Goal: Information Seeking & Learning: Check status

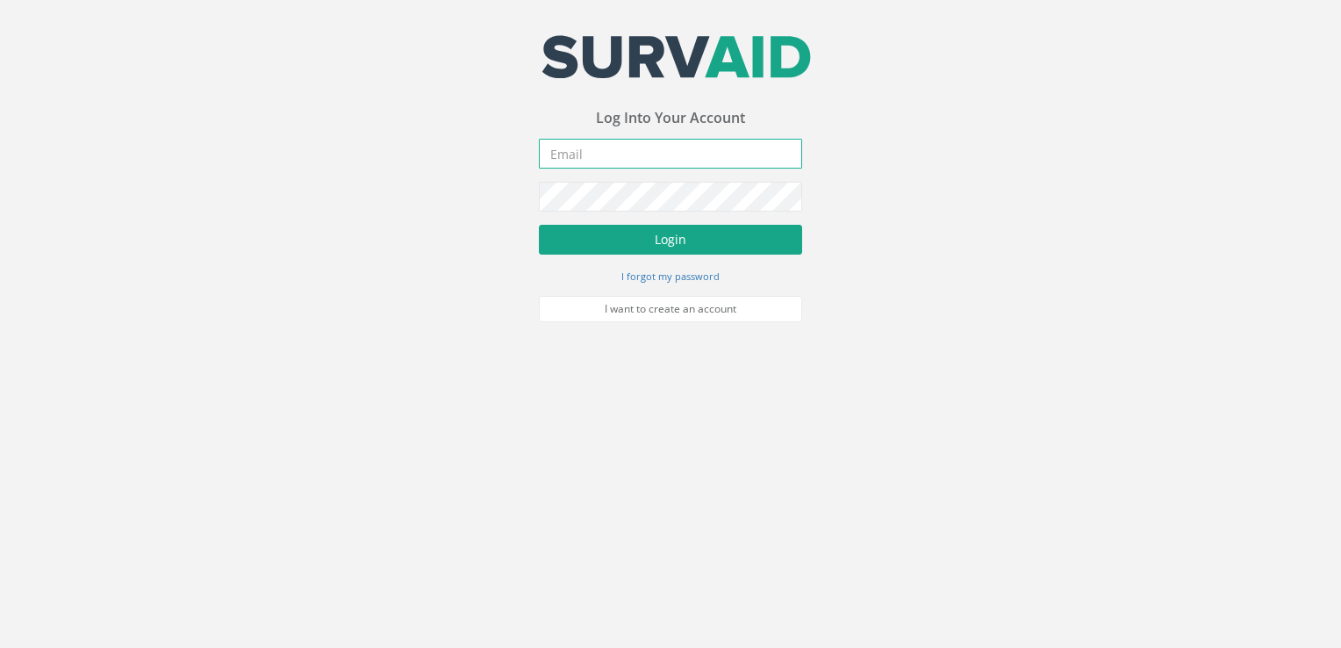
type input "[PERSON_NAME][EMAIL_ADDRESS][DOMAIN_NAME]"
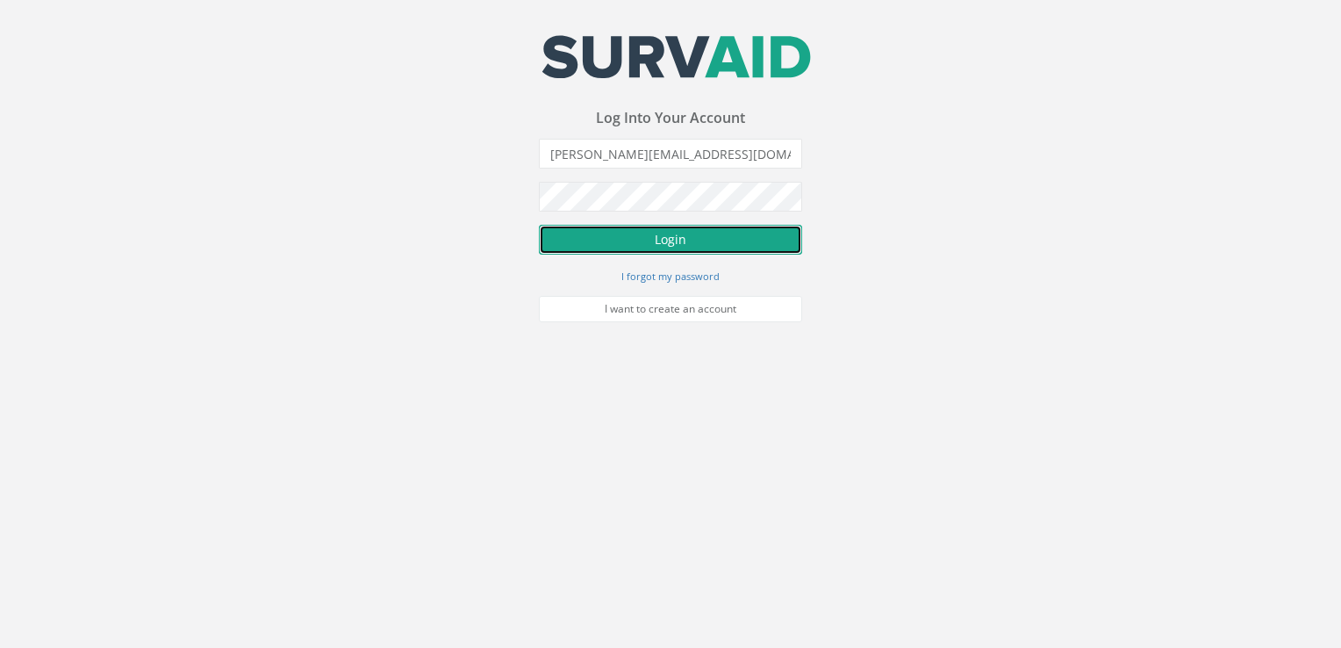
click at [607, 247] on button "Login" at bounding box center [670, 240] width 263 height 30
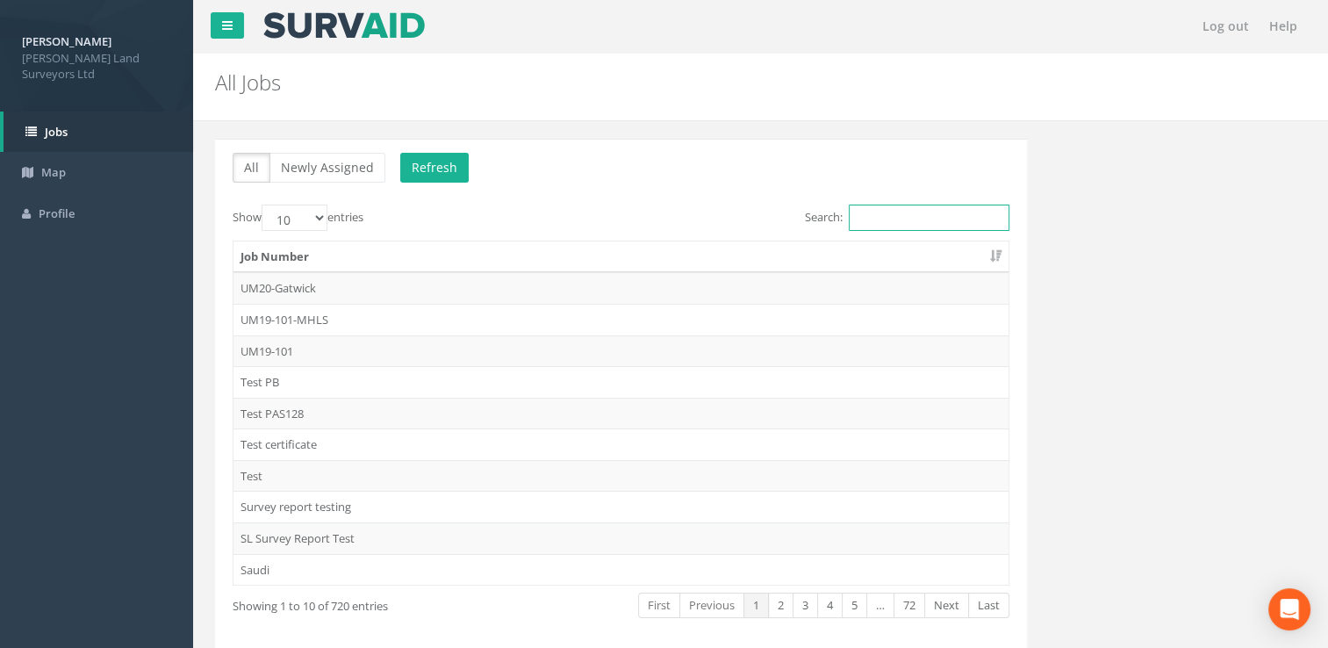
click at [849, 218] on input "Search:" at bounding box center [929, 217] width 161 height 26
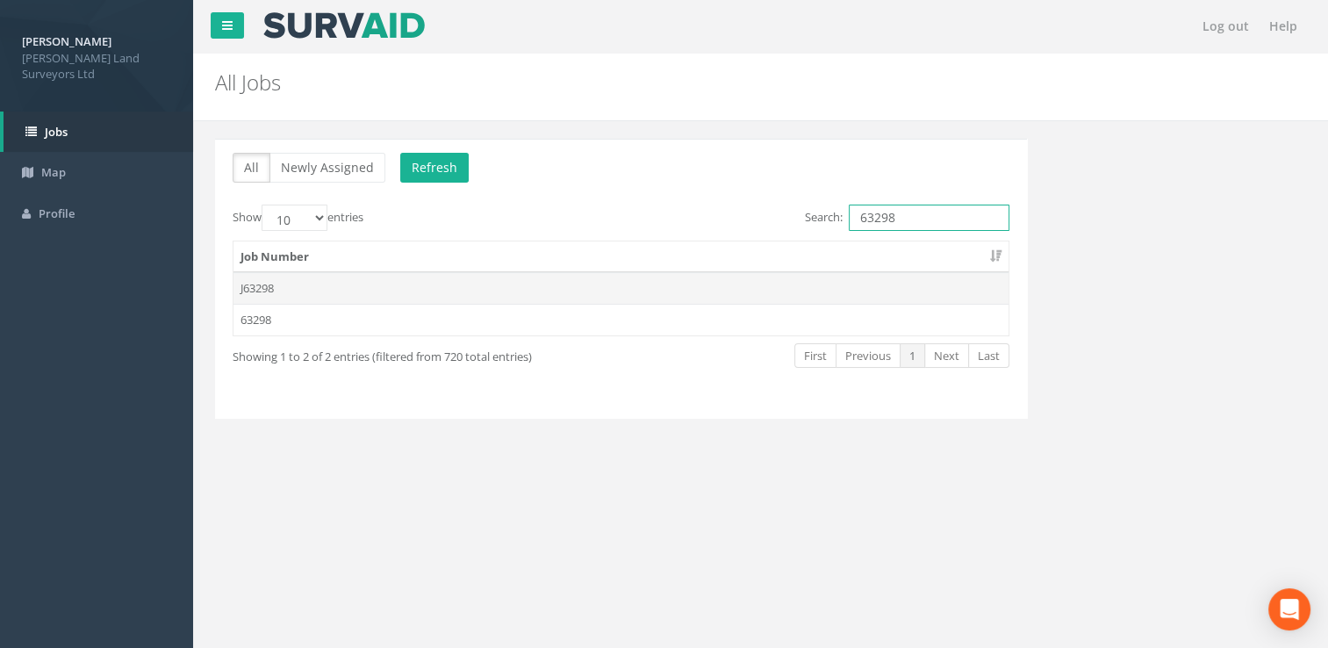
type input "63298"
click at [274, 289] on td "J63298" at bounding box center [620, 288] width 775 height 32
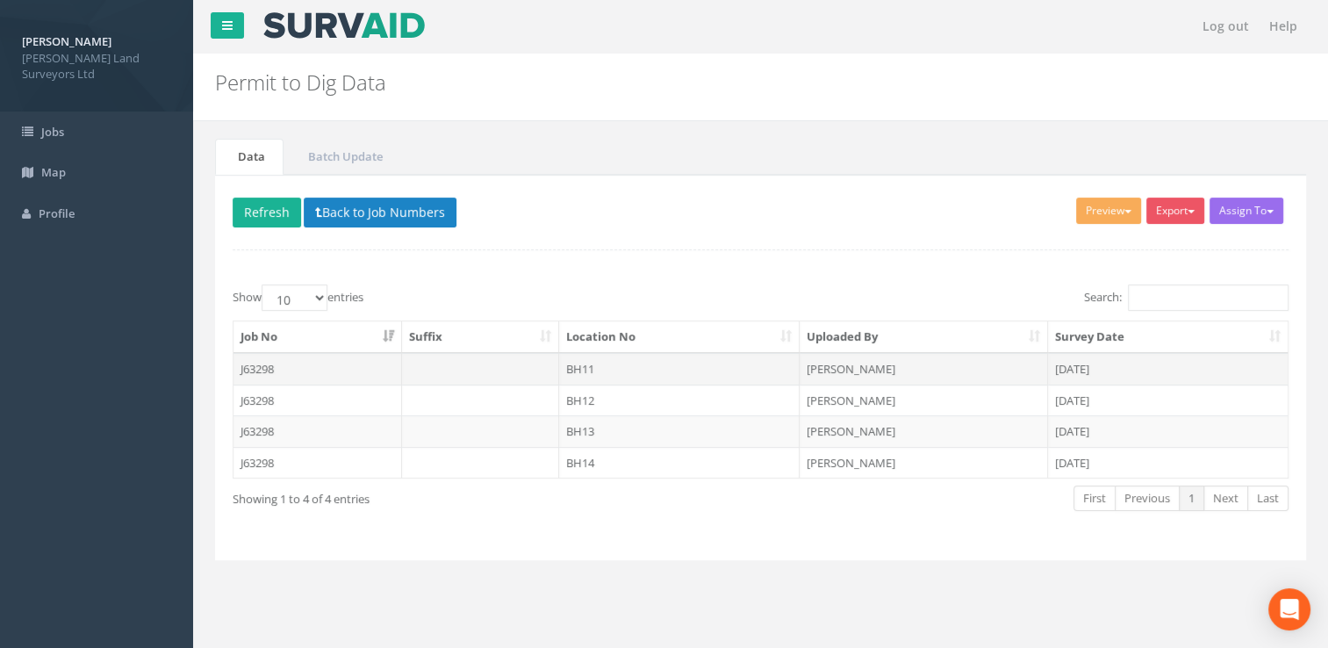
click at [844, 370] on td "[PERSON_NAME]" at bounding box center [923, 369] width 248 height 32
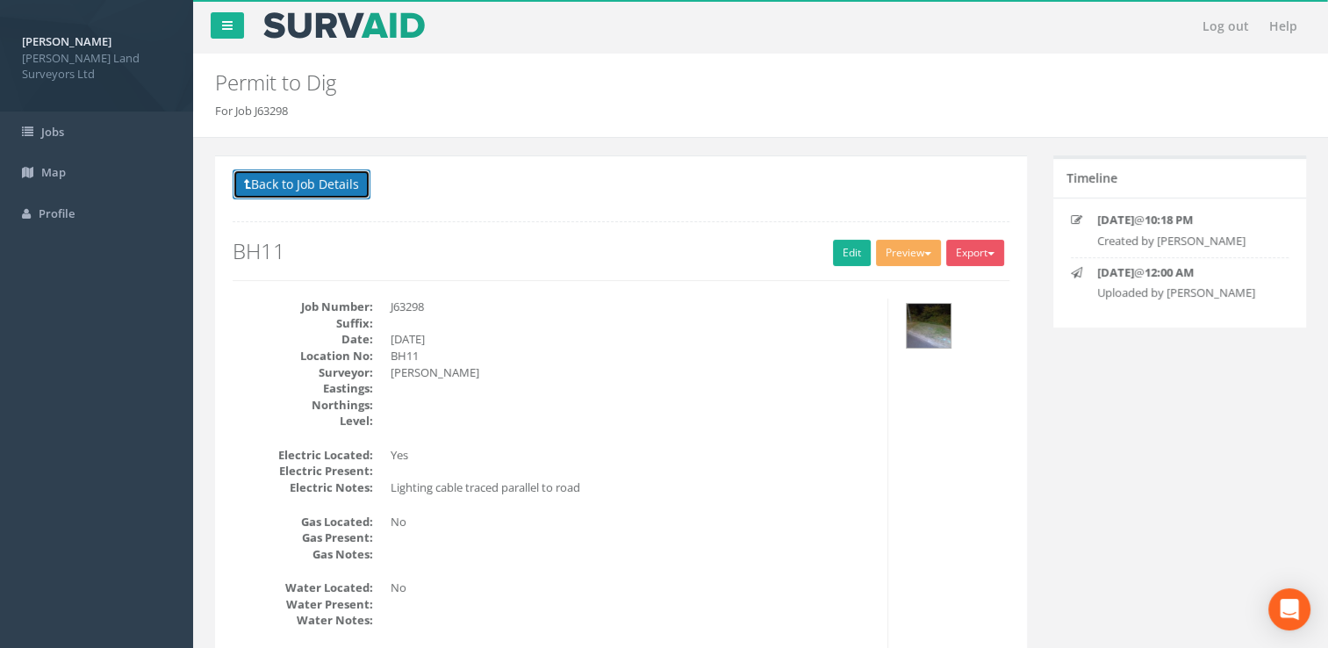
click at [311, 190] on button "Back to Job Details" at bounding box center [302, 184] width 138 height 30
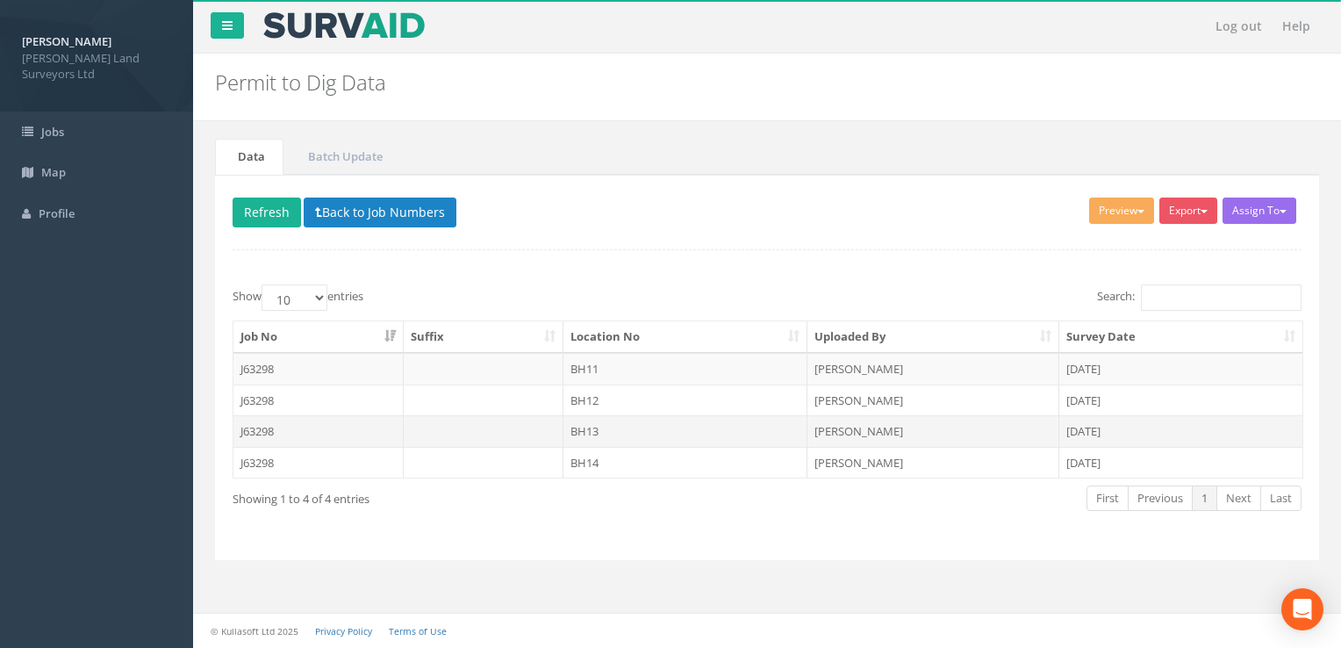
click at [642, 420] on td "BH13" at bounding box center [685, 431] width 245 height 32
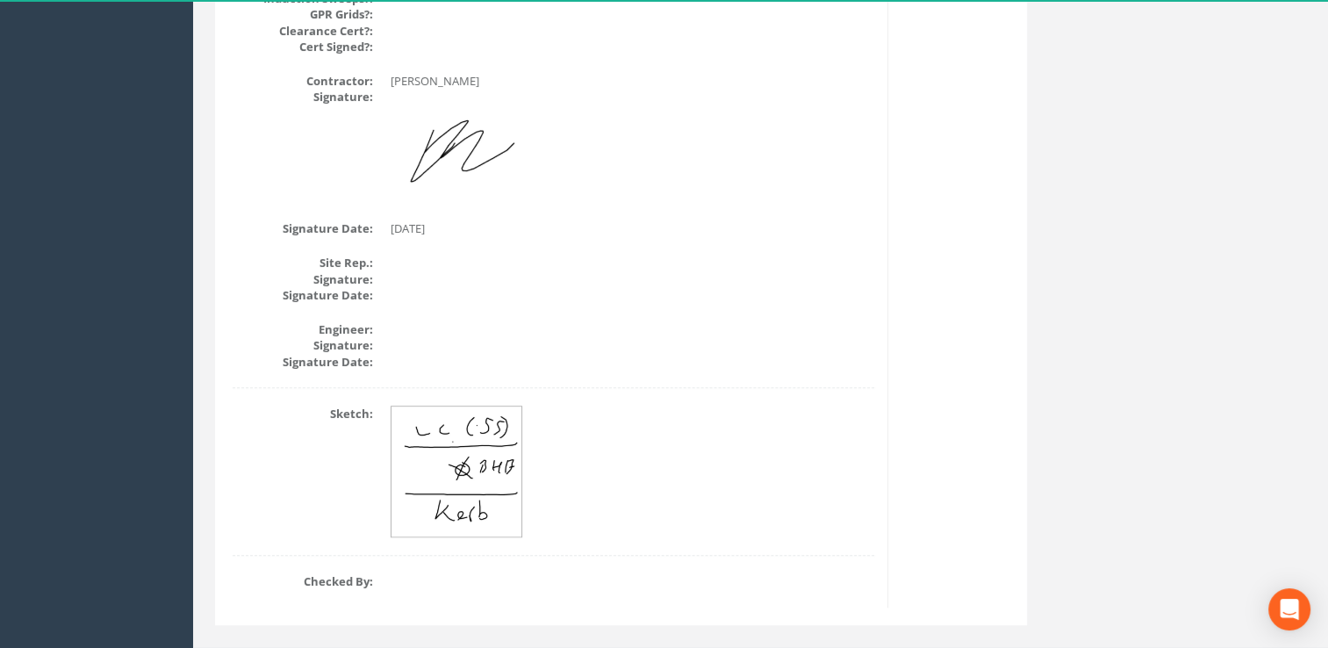
scroll to position [1085, 0]
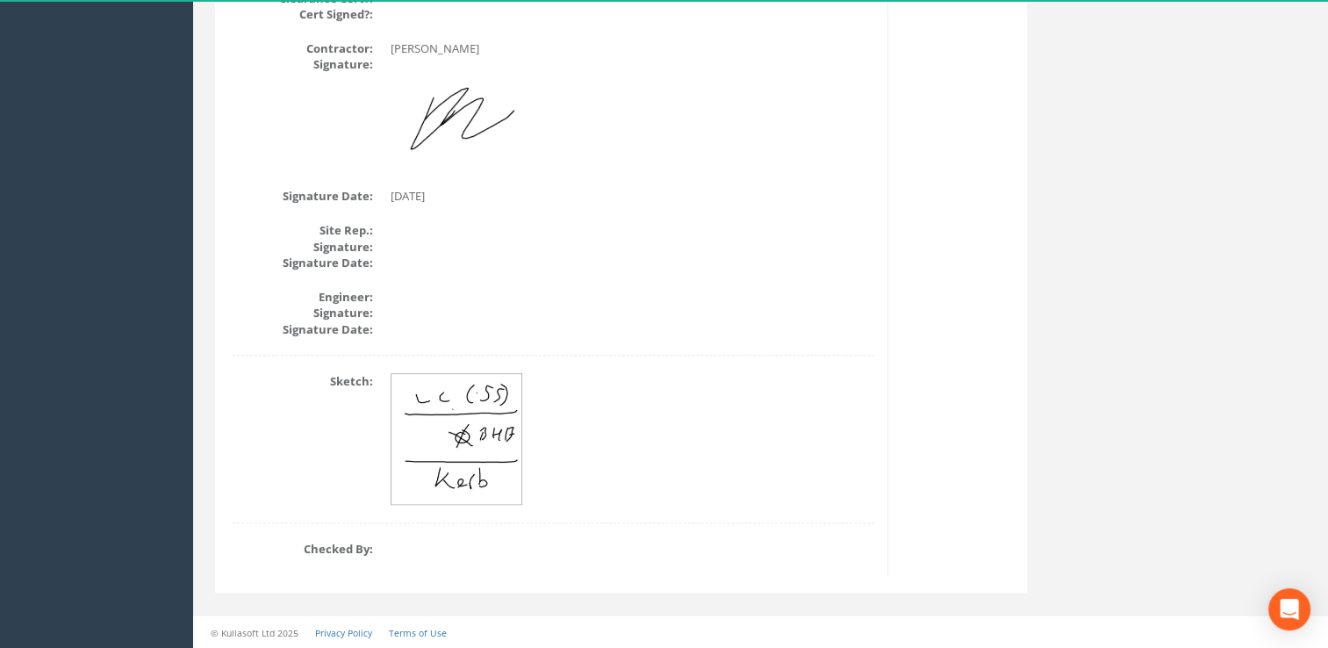
click at [475, 435] on img at bounding box center [457, 440] width 132 height 132
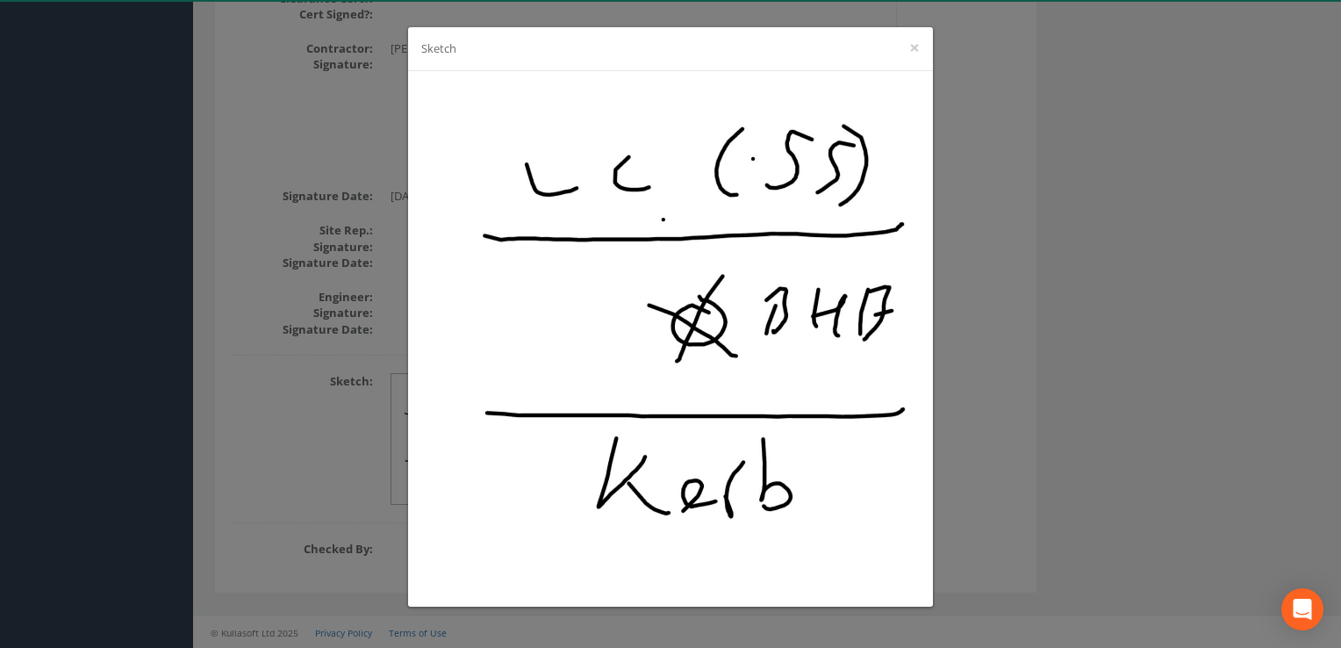
click at [998, 324] on div "Sketch ×" at bounding box center [670, 324] width 1341 height 648
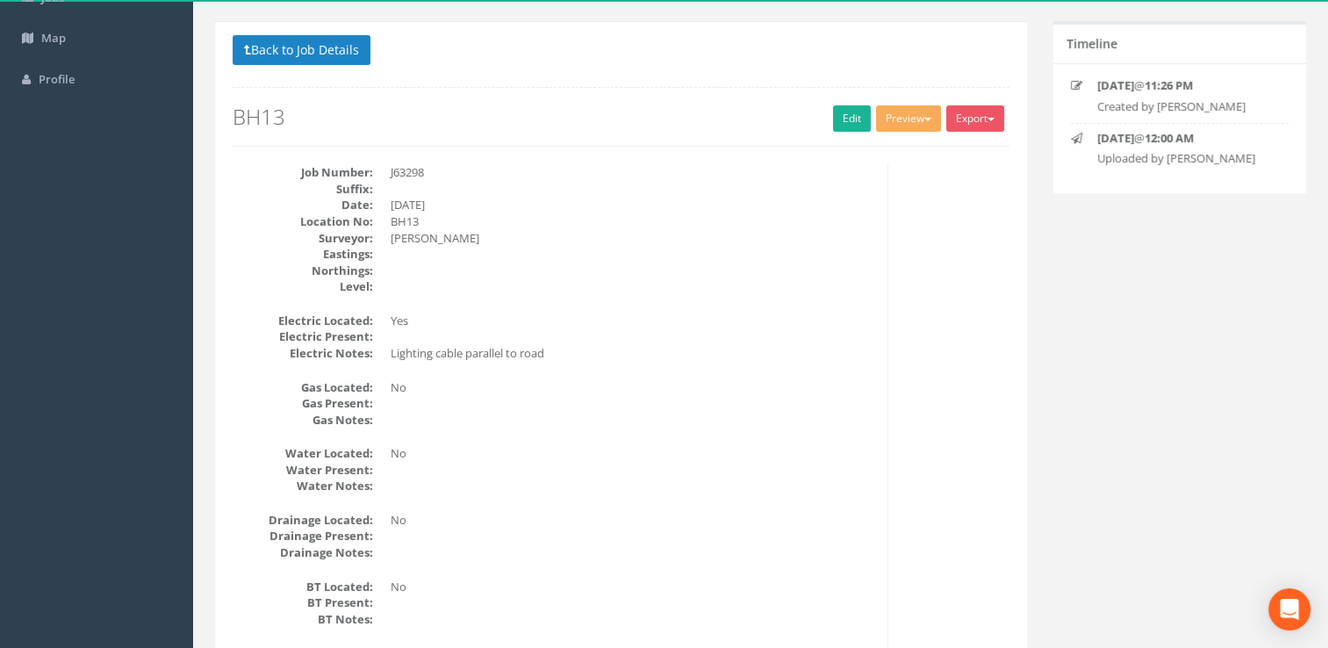
scroll to position [0, 0]
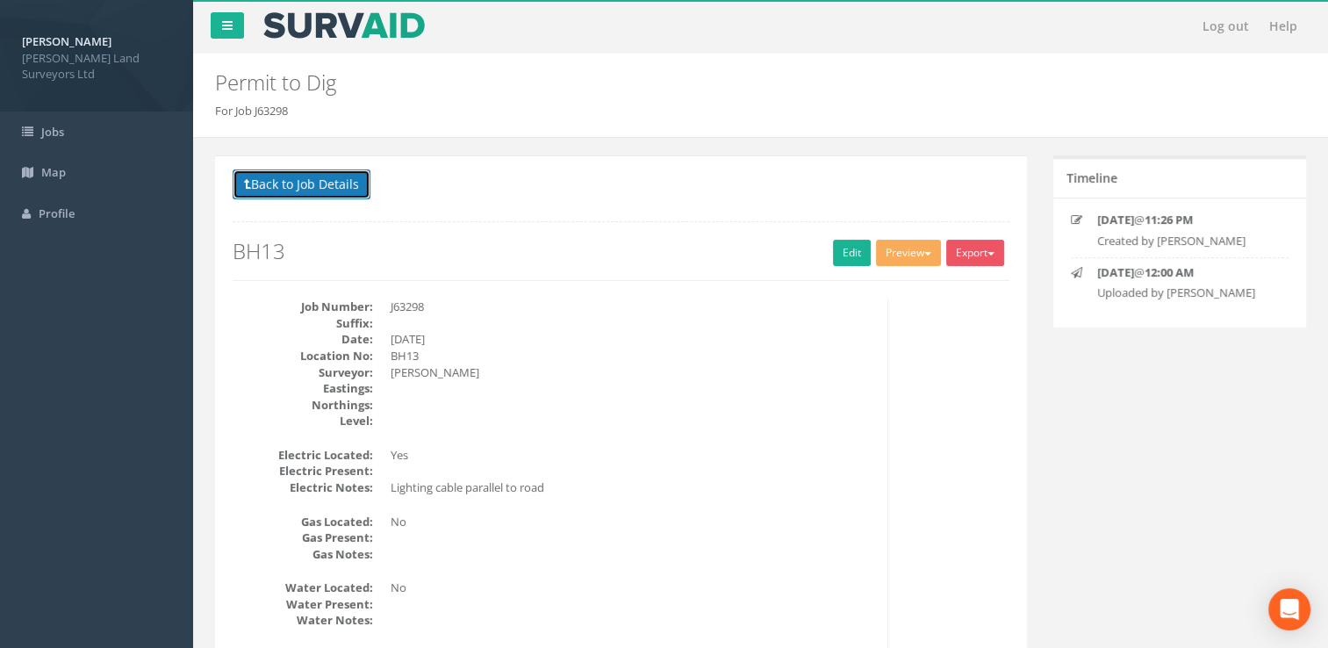
click at [344, 180] on button "Back to Job Details" at bounding box center [302, 184] width 138 height 30
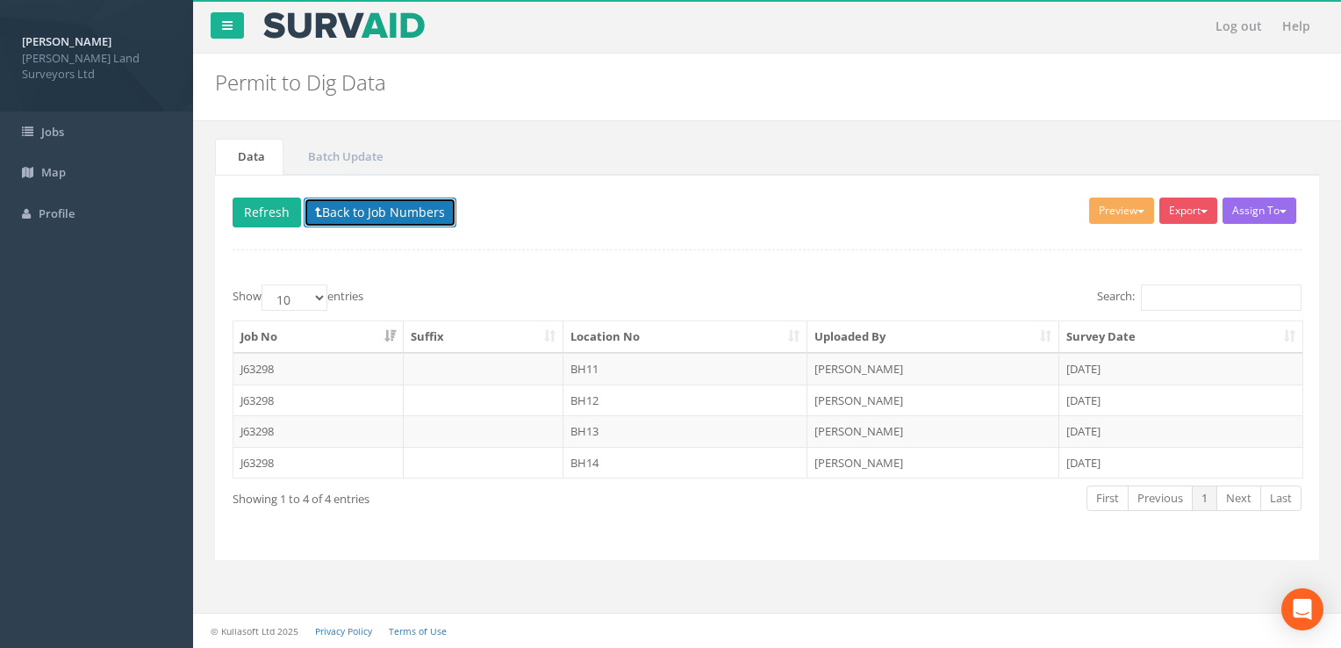
click at [361, 212] on button "Back to Job Numbers" at bounding box center [380, 212] width 153 height 30
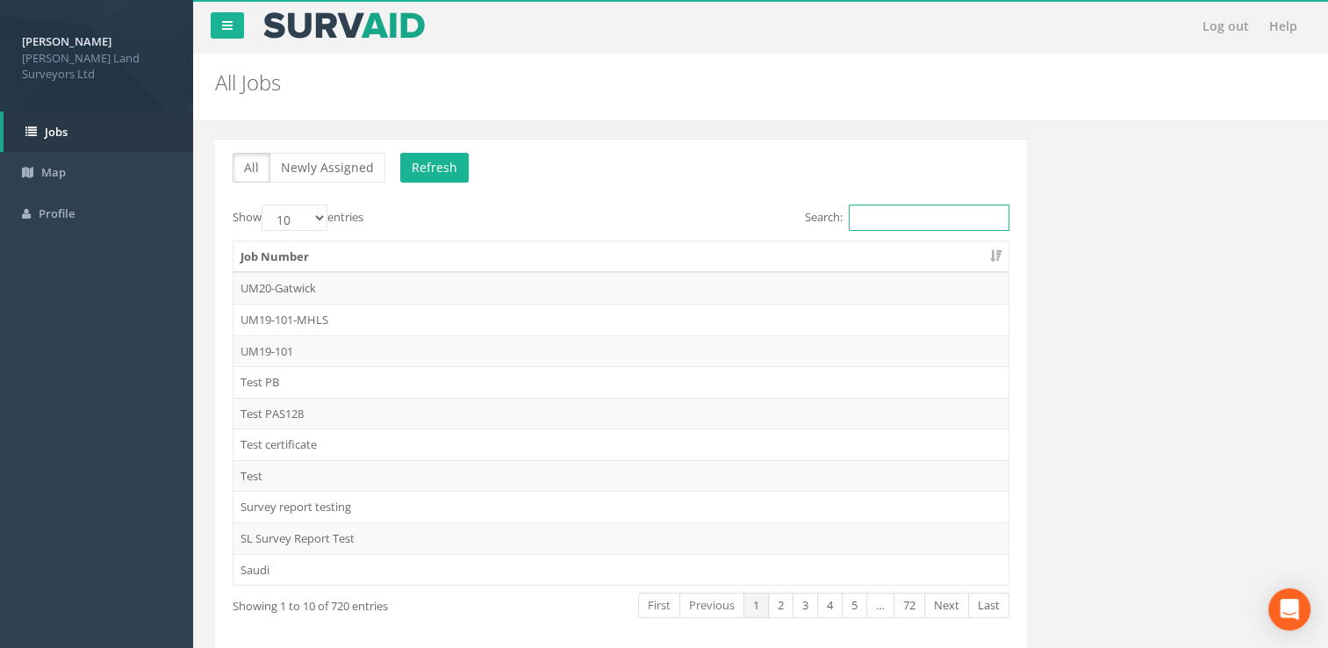
click at [909, 226] on input "Search:" at bounding box center [929, 217] width 161 height 26
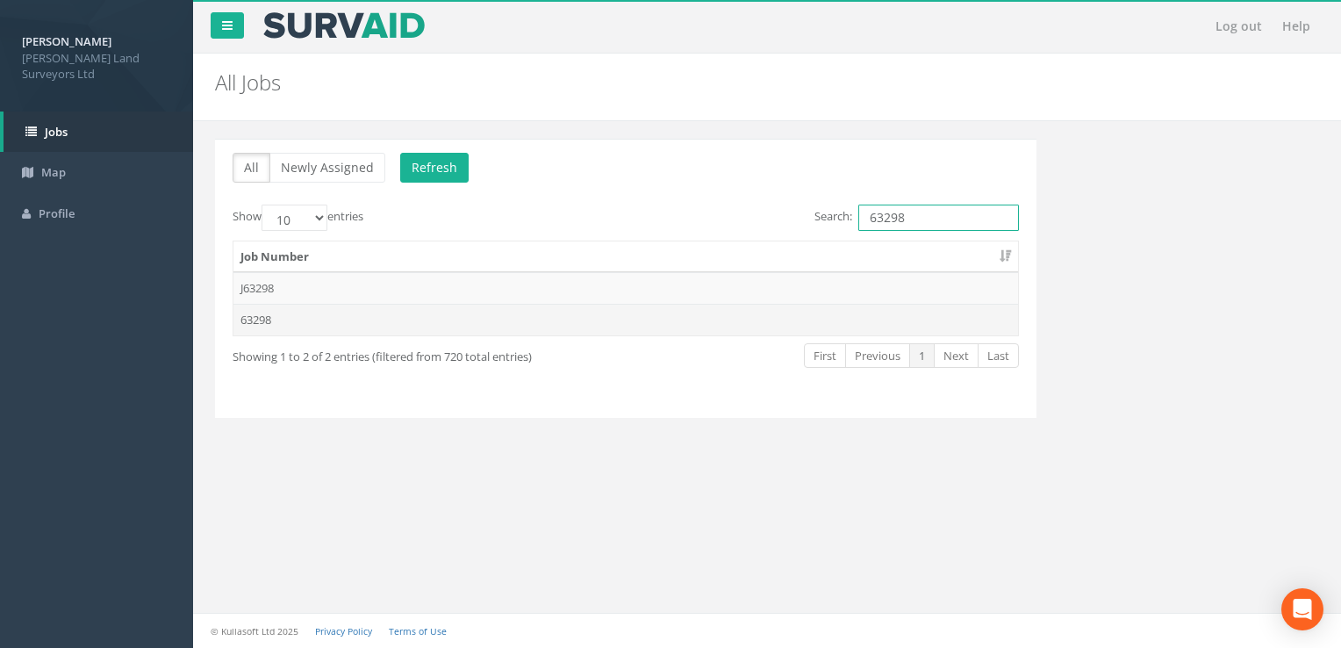
type input "63298"
click at [439, 321] on td "63298" at bounding box center [625, 320] width 784 height 32
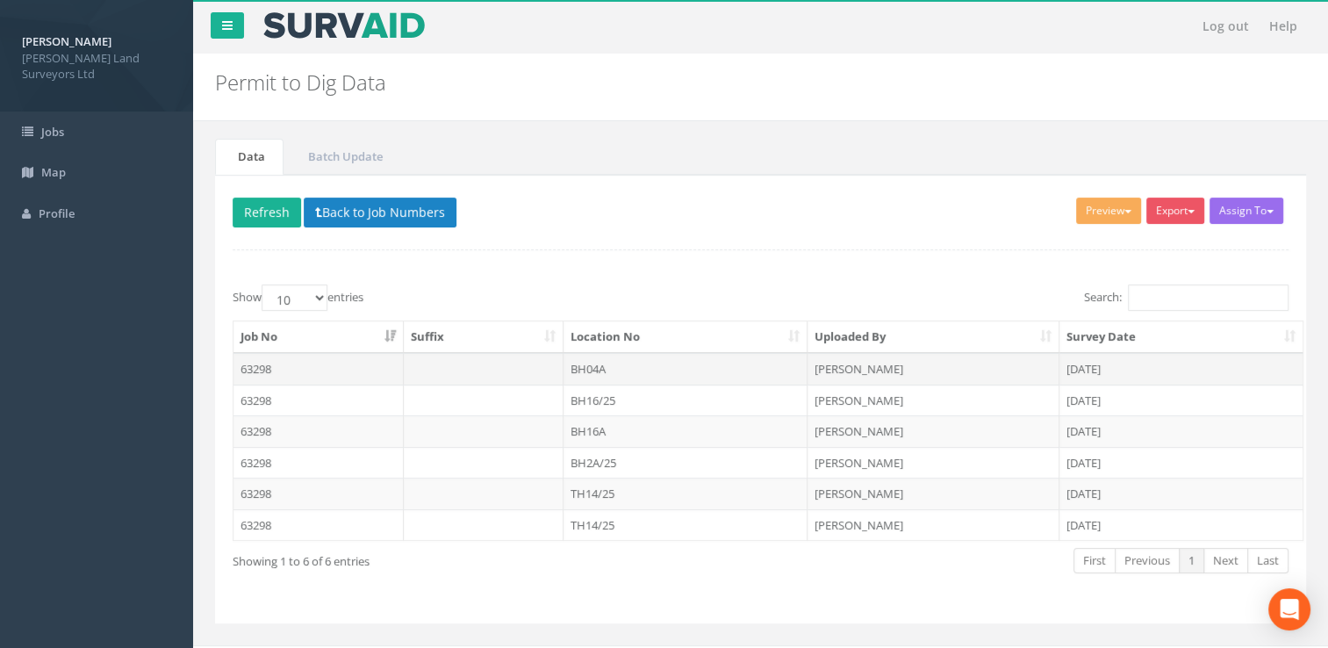
click at [621, 368] on td "BH04A" at bounding box center [685, 369] width 245 height 32
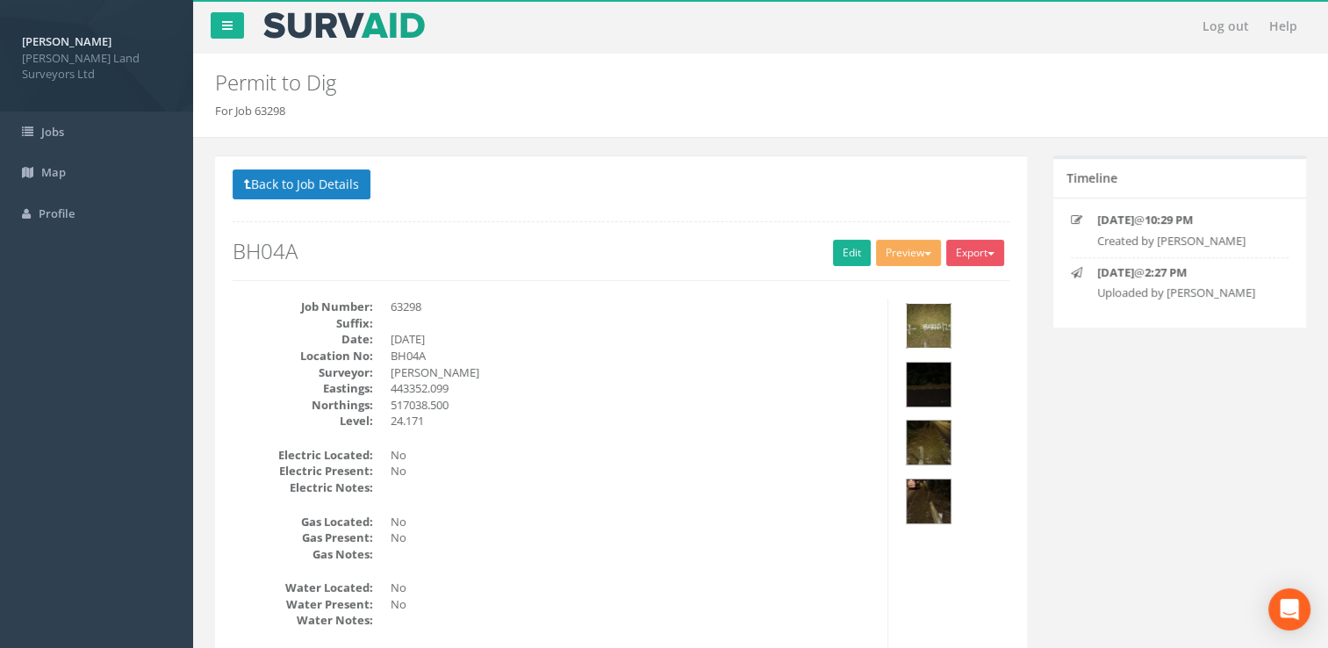
click at [930, 325] on img at bounding box center [928, 326] width 44 height 44
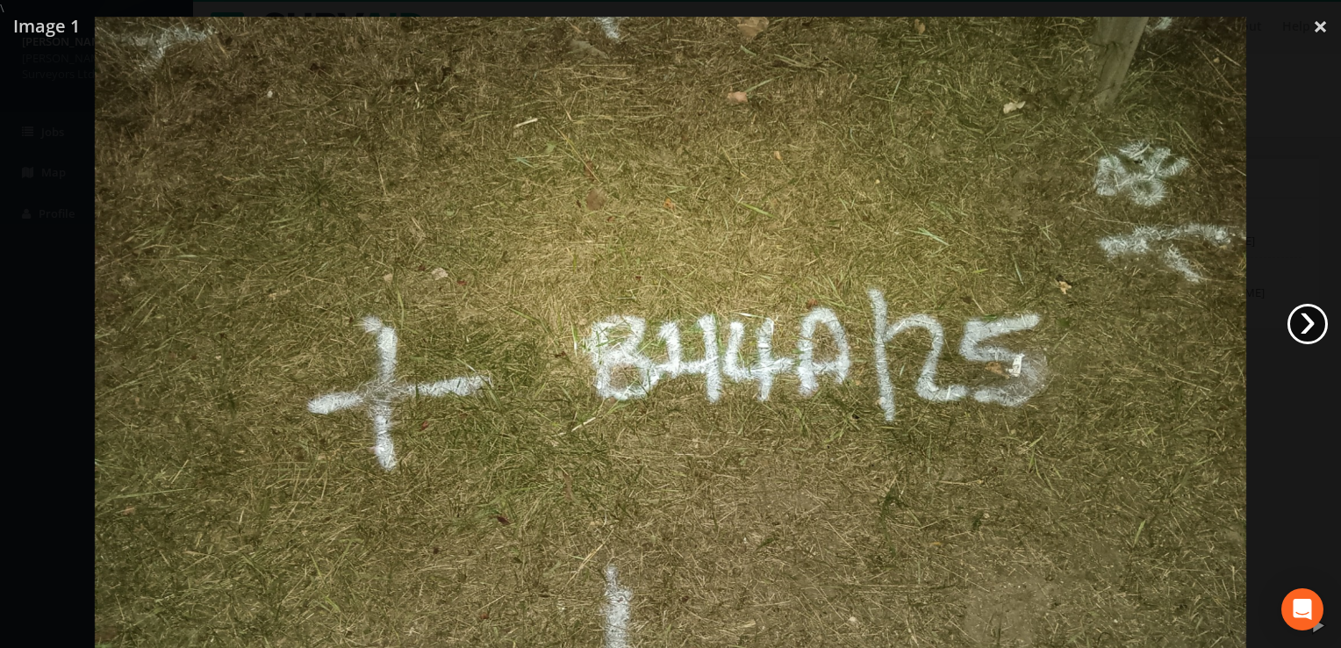
click at [1292, 324] on link "›" at bounding box center [1307, 324] width 40 height 40
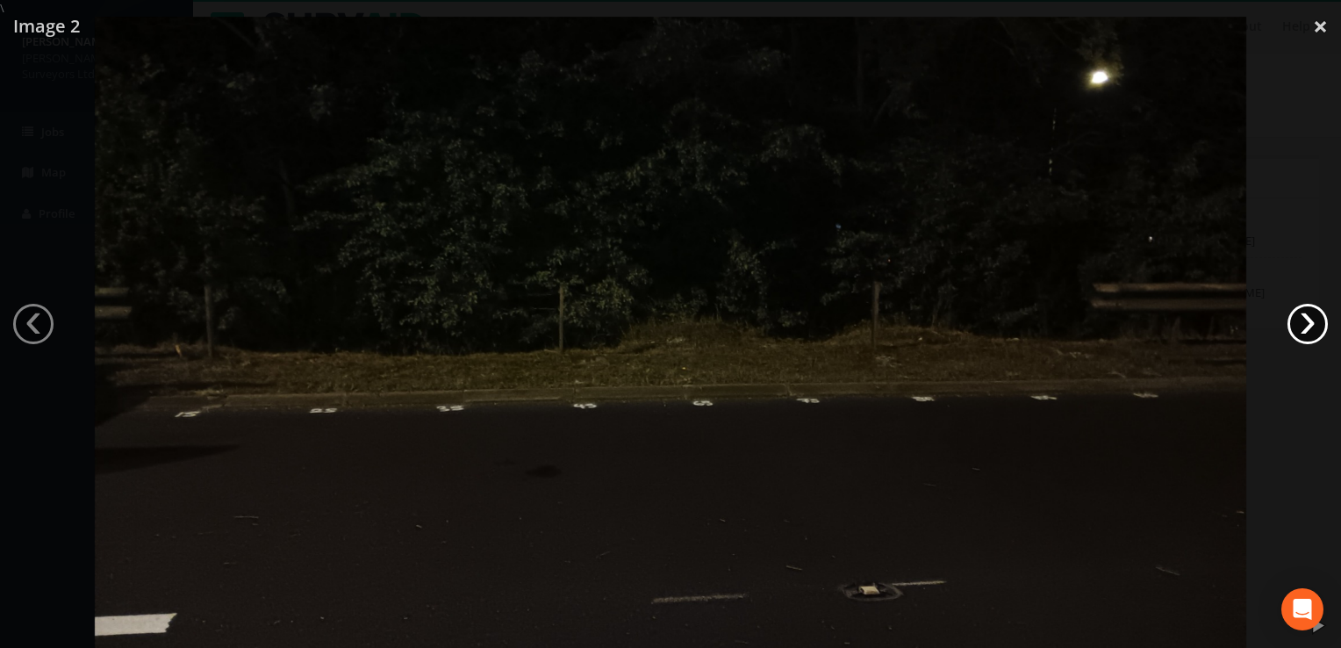
click at [1296, 324] on link "›" at bounding box center [1307, 324] width 40 height 40
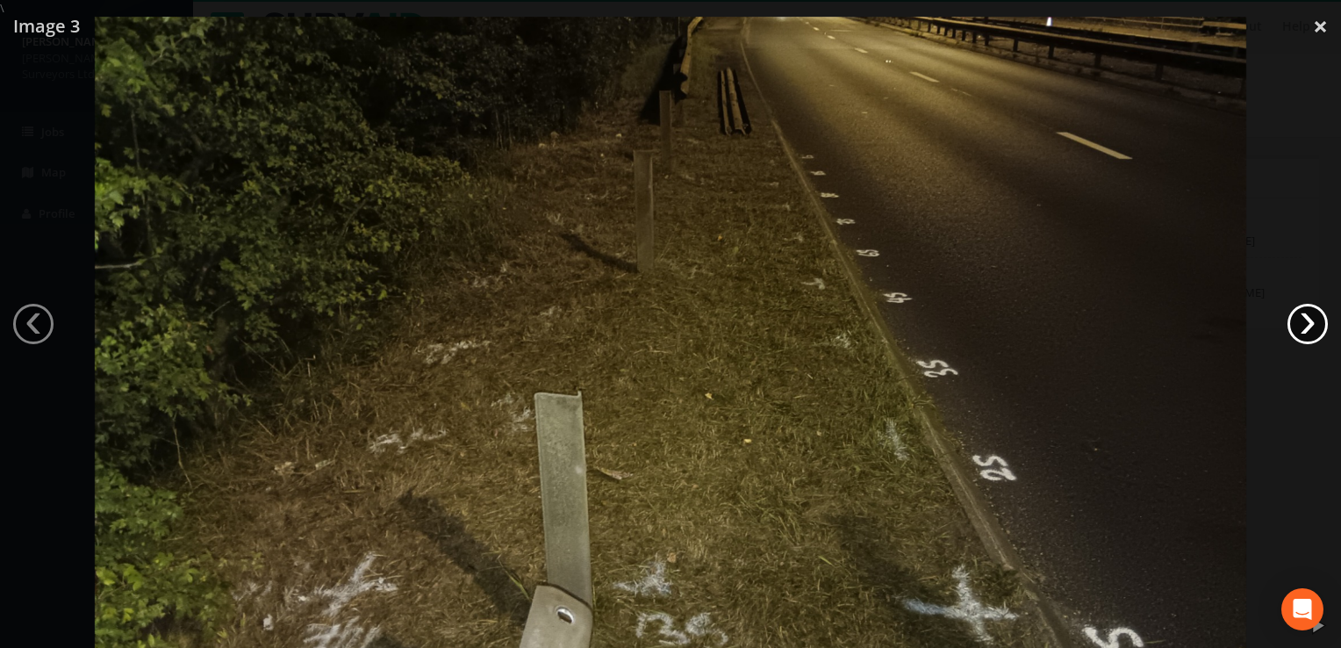
click at [1299, 325] on link "›" at bounding box center [1307, 324] width 40 height 40
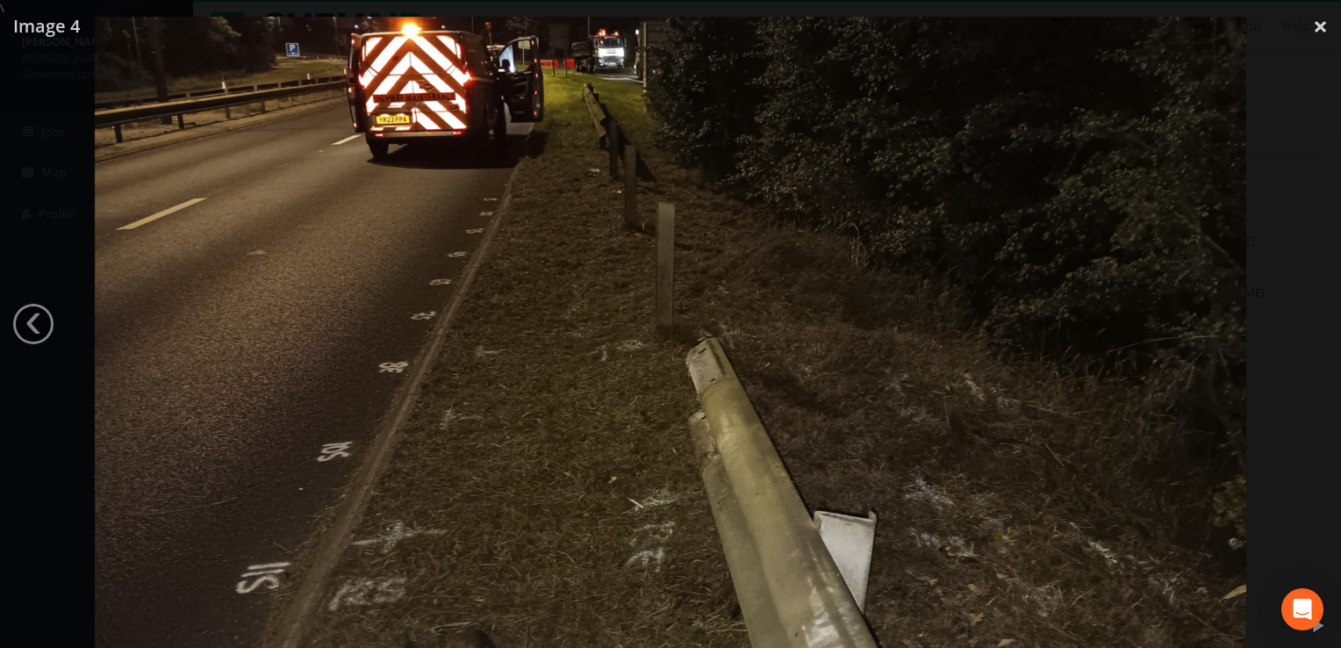
click at [1299, 325] on div at bounding box center [670, 341] width 1341 height 648
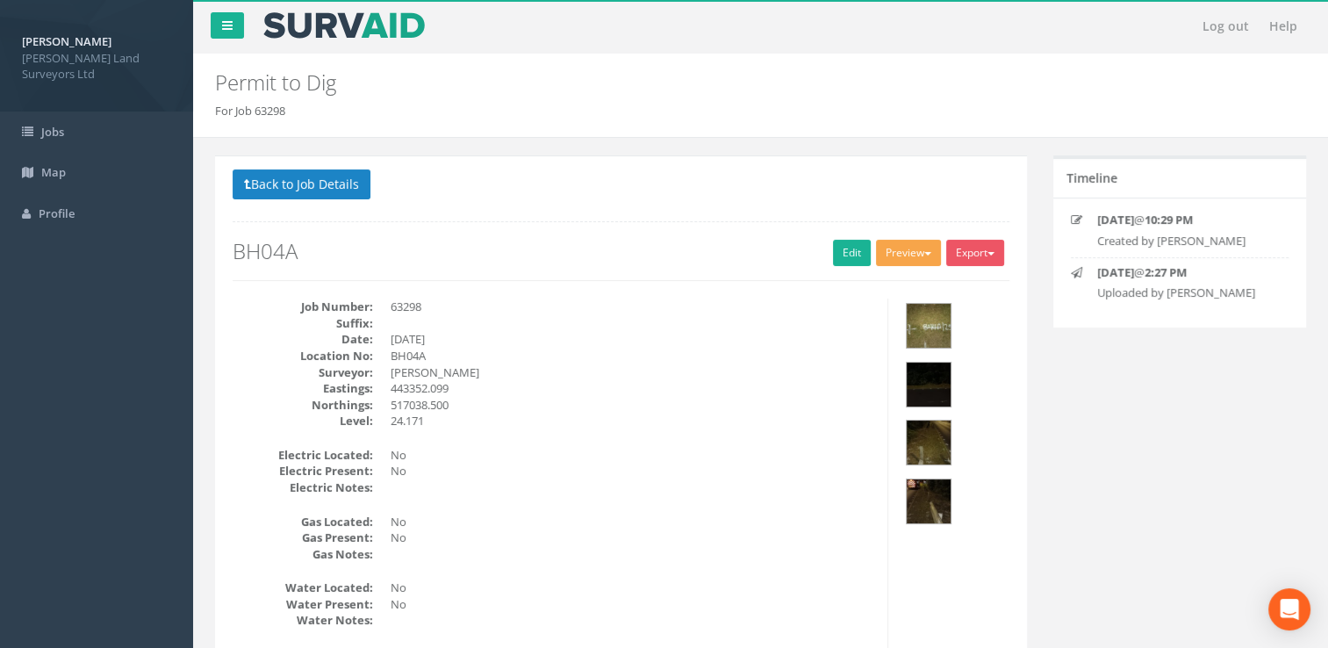
click at [924, 252] on span "button" at bounding box center [927, 254] width 7 height 4
click at [741, 326] on dd at bounding box center [631, 323] width 483 height 17
click at [913, 251] on button "Preview" at bounding box center [908, 253] width 65 height 26
click at [898, 295] on link "MHLS Permit to Dig" at bounding box center [875, 289] width 133 height 27
